Goal: Task Accomplishment & Management: Manage account settings

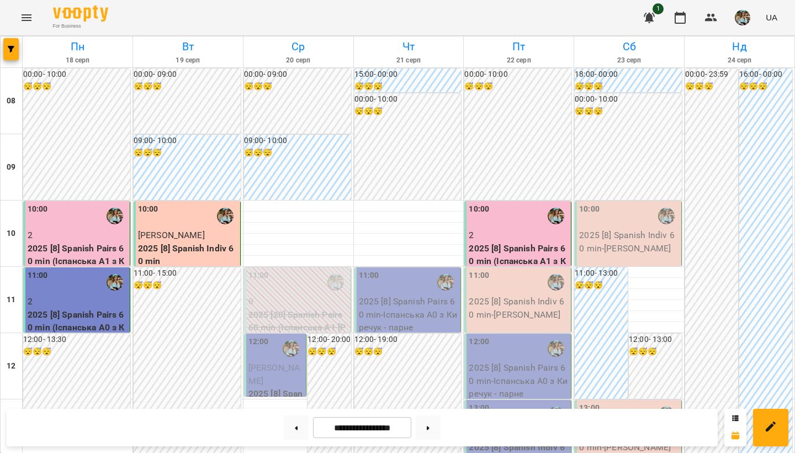
scroll to position [108, 0]
click at [278, 336] on div "12:00" at bounding box center [276, 348] width 56 height 25
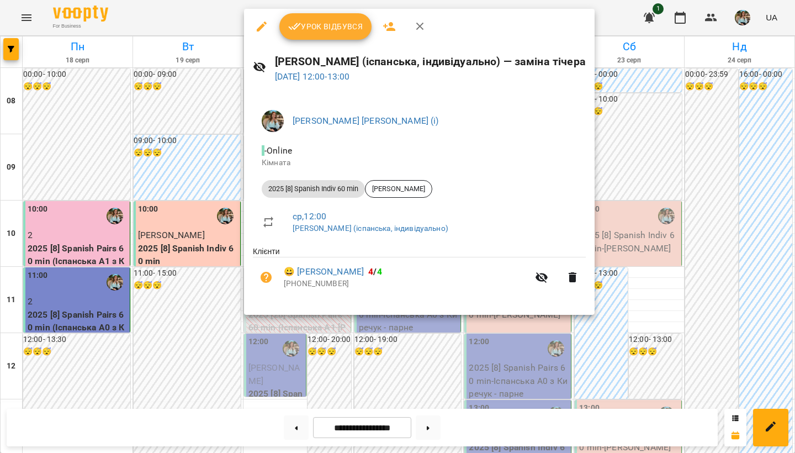
click at [305, 32] on span "Урок відбувся" at bounding box center [325, 26] width 75 height 13
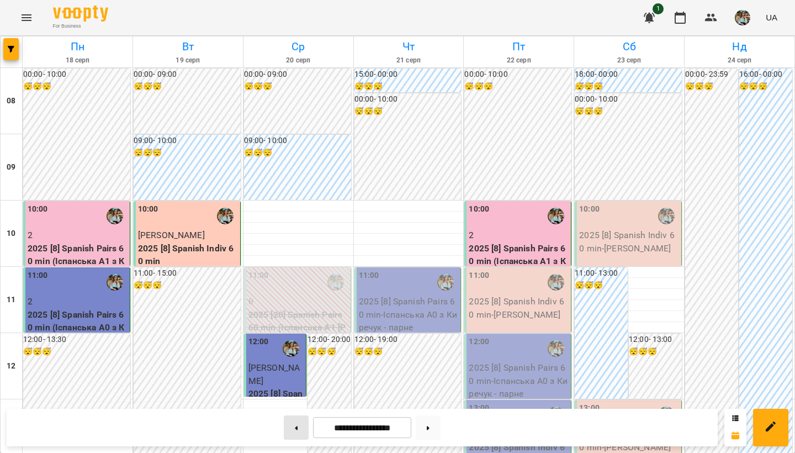
scroll to position [658, 0]
click at [288, 376] on button at bounding box center [296, 427] width 25 height 24
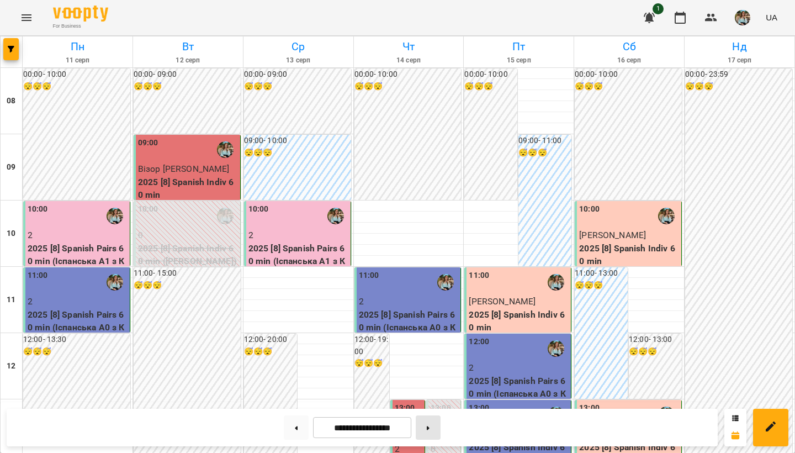
click at [429, 376] on icon at bounding box center [428, 428] width 3 height 4
type input "**********"
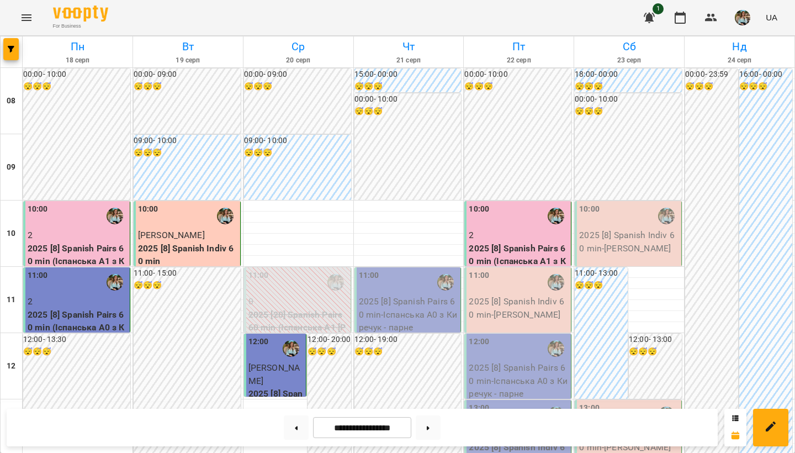
scroll to position [0, 0]
click at [747, 22] on img "button" at bounding box center [742, 17] width 15 height 15
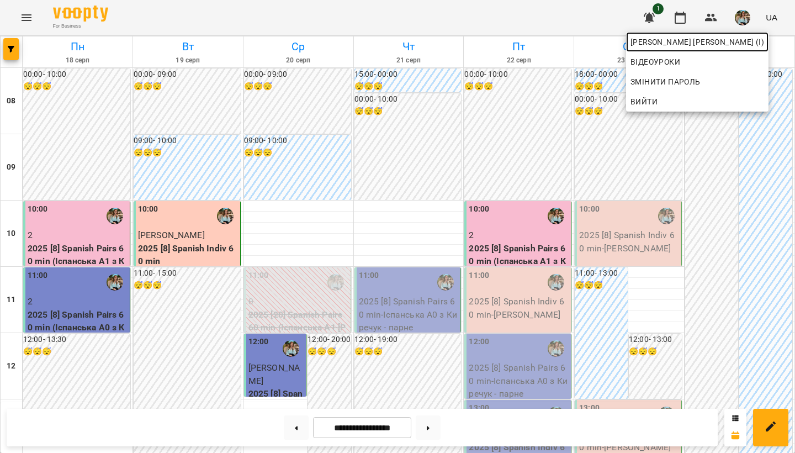
click at [729, 38] on span "[PERSON_NAME] [PERSON_NAME] (і)" at bounding box center [697, 41] width 134 height 13
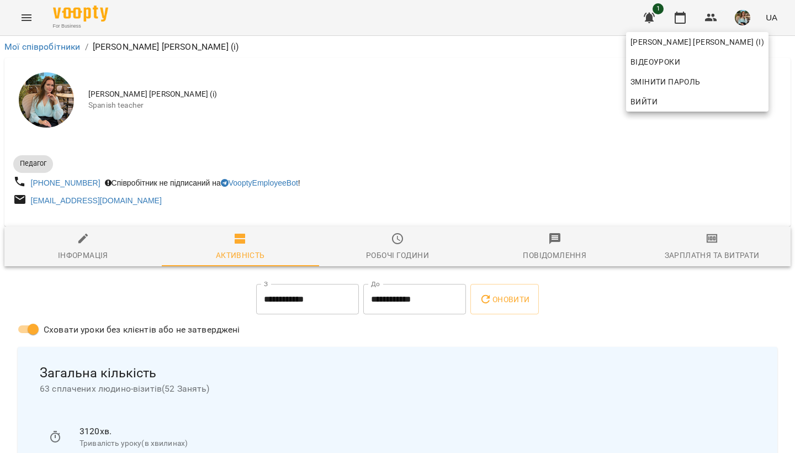
click at [582, 130] on div at bounding box center [397, 226] width 795 height 453
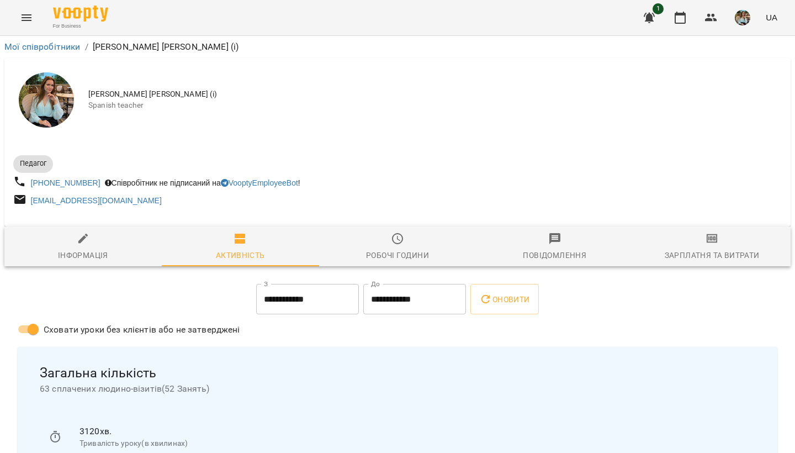
scroll to position [95, 1]
